Goal: Task Accomplishment & Management: Manage account settings

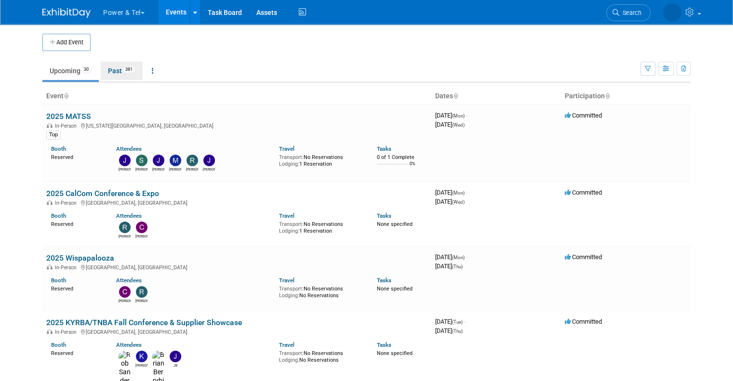
click at [104, 71] on link "Past 381" at bounding box center [122, 71] width 42 height 18
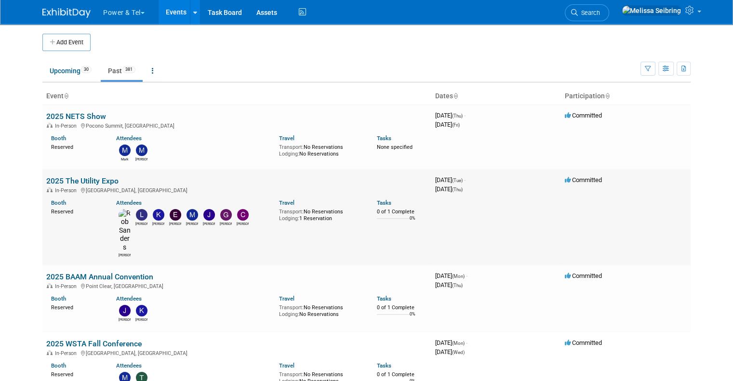
click at [98, 179] on link "2025 The Utility Expo" at bounding box center [82, 180] width 72 height 9
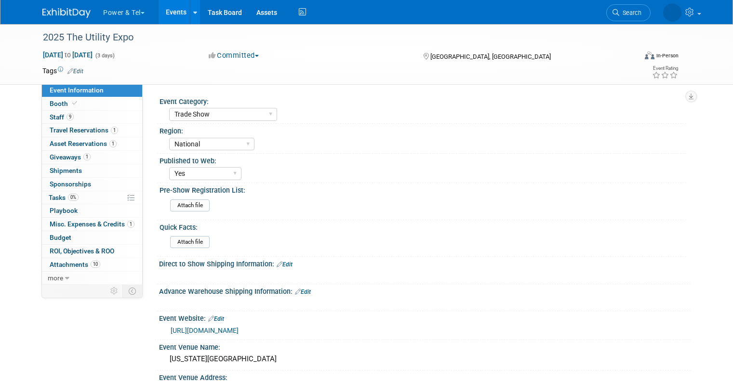
select select "Trade Show"
select select "National"
select select "Yes"
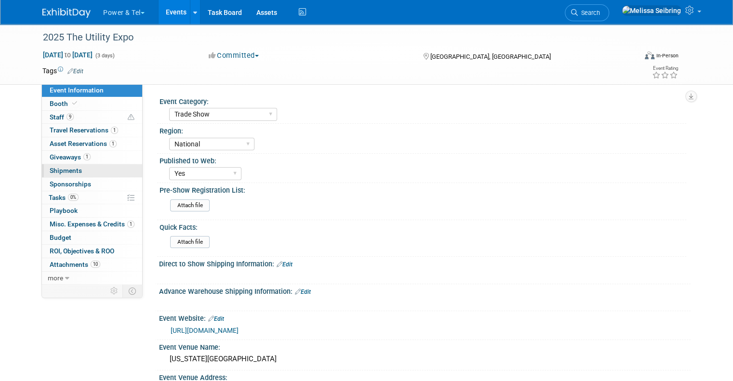
drag, startPoint x: 73, startPoint y: 169, endPoint x: 173, endPoint y: 177, distance: 100.1
click at [74, 169] on link "0 Shipments 0" at bounding box center [92, 170] width 100 height 13
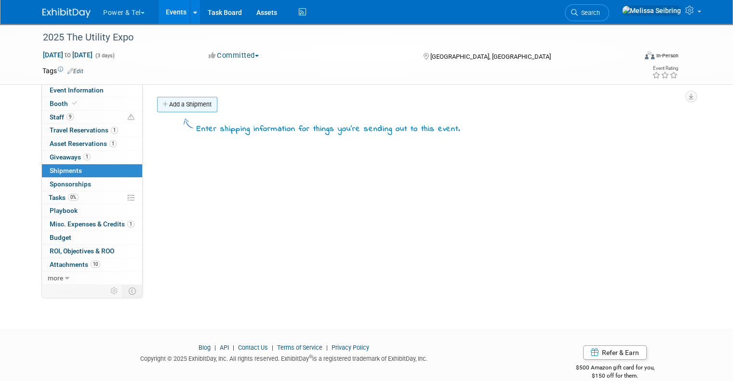
click at [179, 101] on link "Add a Shipment" at bounding box center [187, 104] width 60 height 15
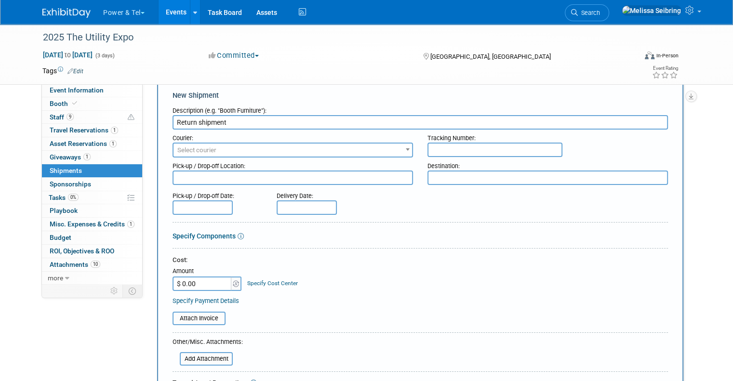
scroll to position [145, 0]
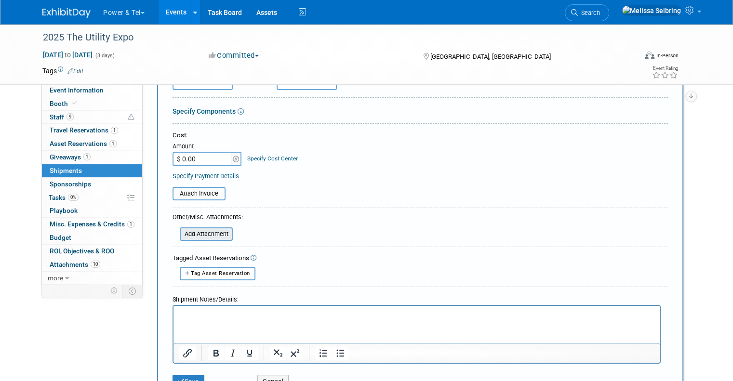
type input "Return shipment"
click at [206, 229] on input "file" at bounding box center [174, 234] width 115 height 12
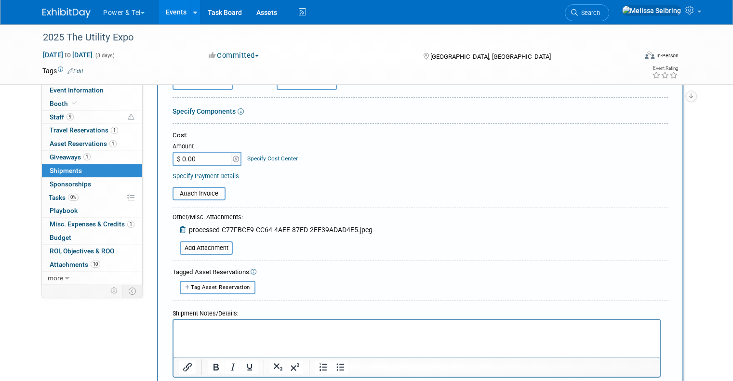
scroll to position [285, 0]
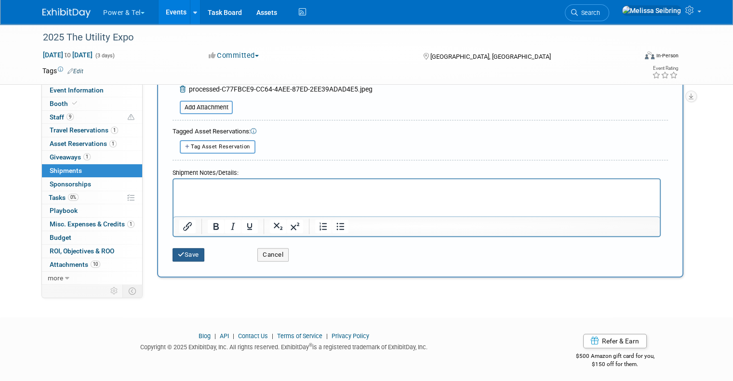
click at [193, 252] on button "Save" at bounding box center [189, 254] width 32 height 13
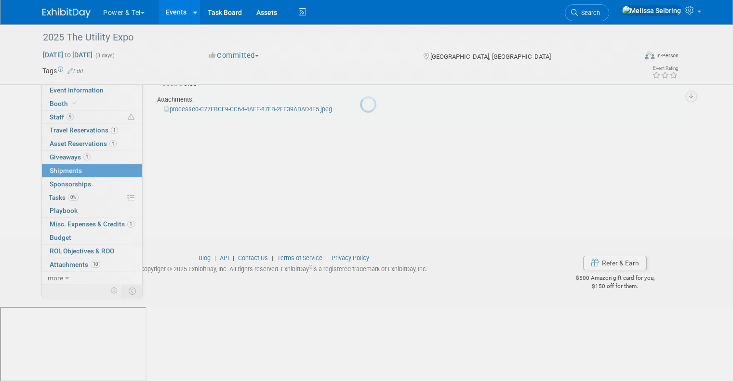
scroll to position [15, 0]
